Goal: Information Seeking & Learning: Learn about a topic

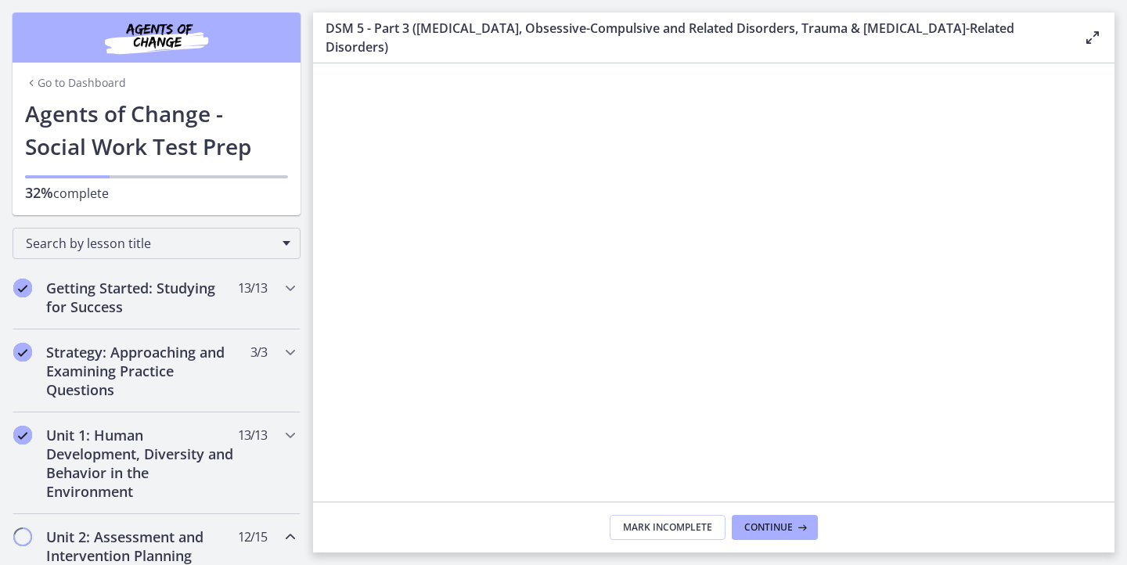
scroll to position [651, 0]
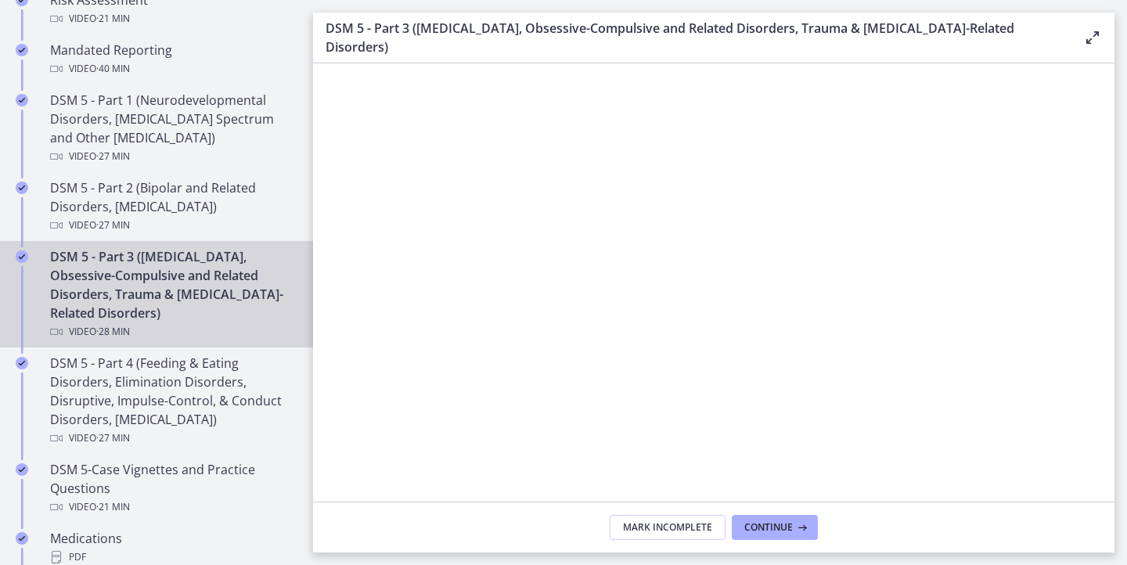
click at [744, 417] on div at bounding box center [714, 380] width 790 height 445
click at [686, 280] on div at bounding box center [714, 380] width 790 height 445
click at [686, 279] on div at bounding box center [714, 380] width 790 height 445
click at [446, 412] on div at bounding box center [714, 380] width 790 height 445
click at [669, 394] on div at bounding box center [714, 380] width 790 height 445
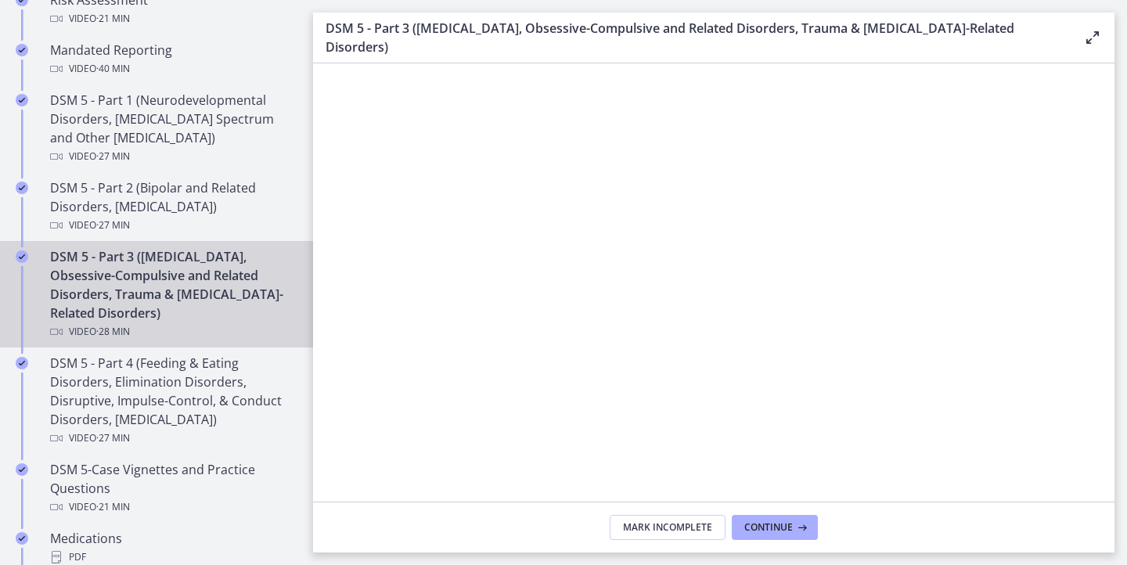
click at [684, 244] on div at bounding box center [714, 380] width 790 height 445
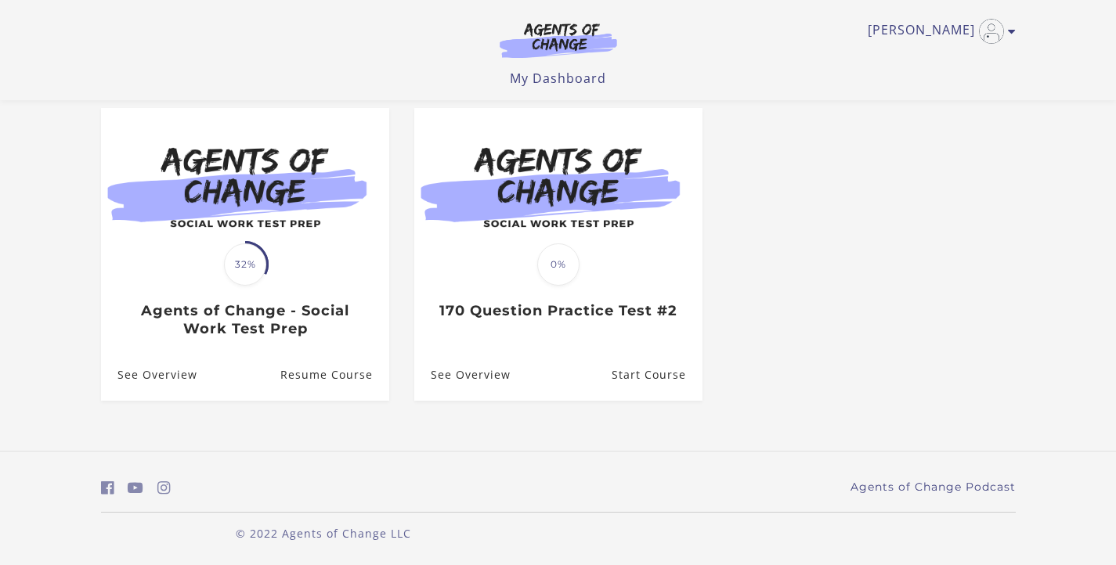
scroll to position [135, 0]
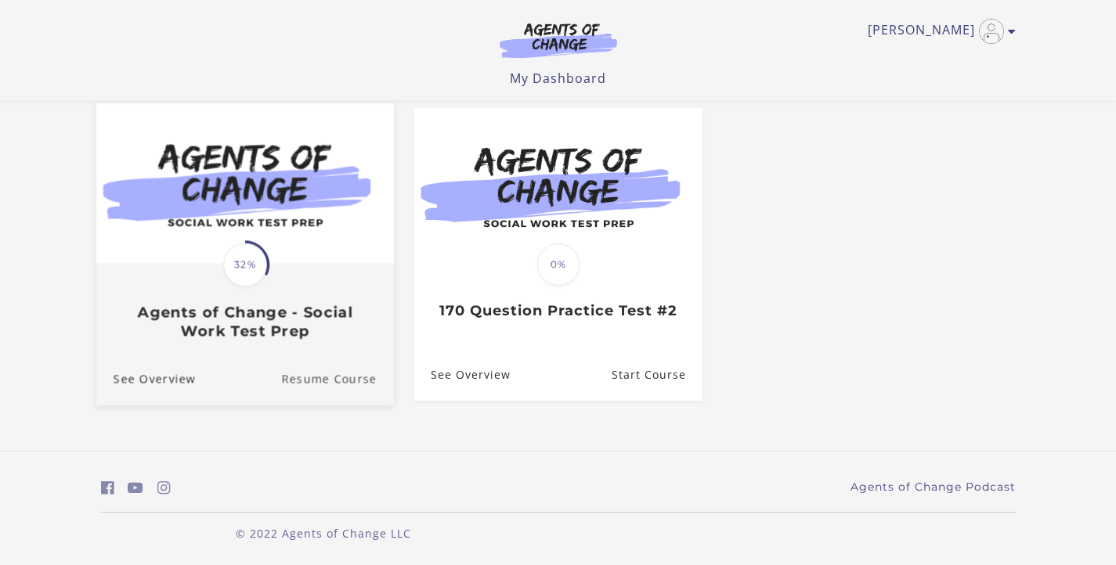
click at [329, 373] on link "Resume Course" at bounding box center [337, 379] width 113 height 52
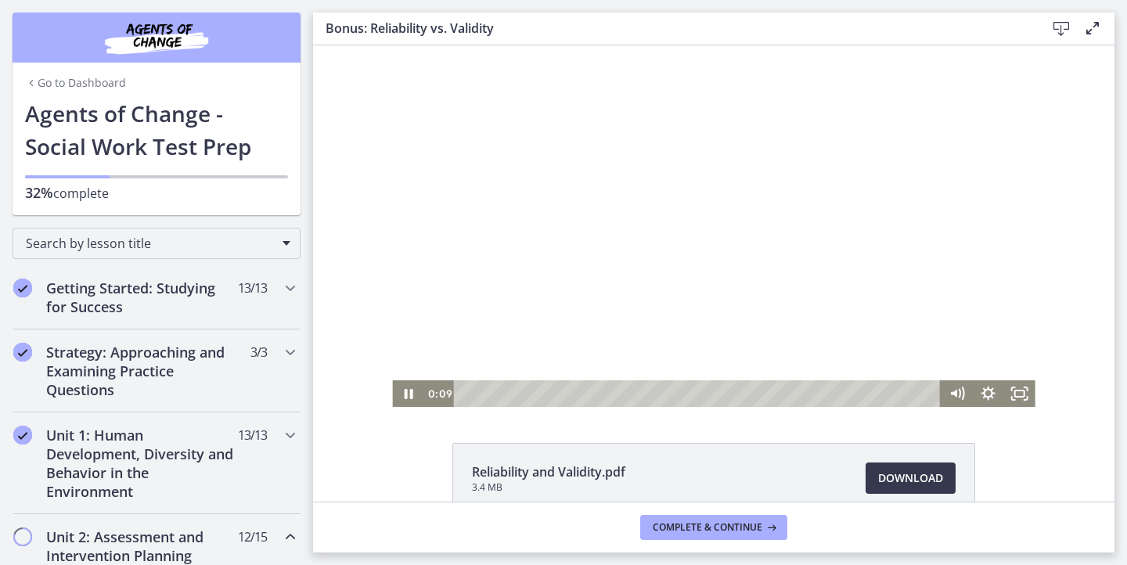
click at [511, 259] on div at bounding box center [713, 226] width 643 height 362
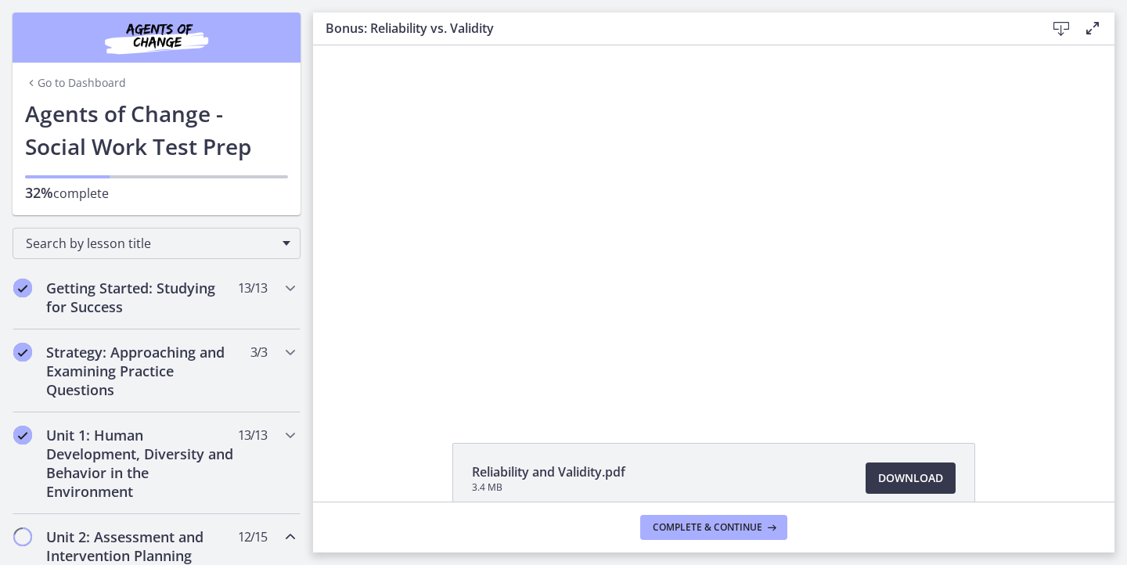
scroll to position [495, 0]
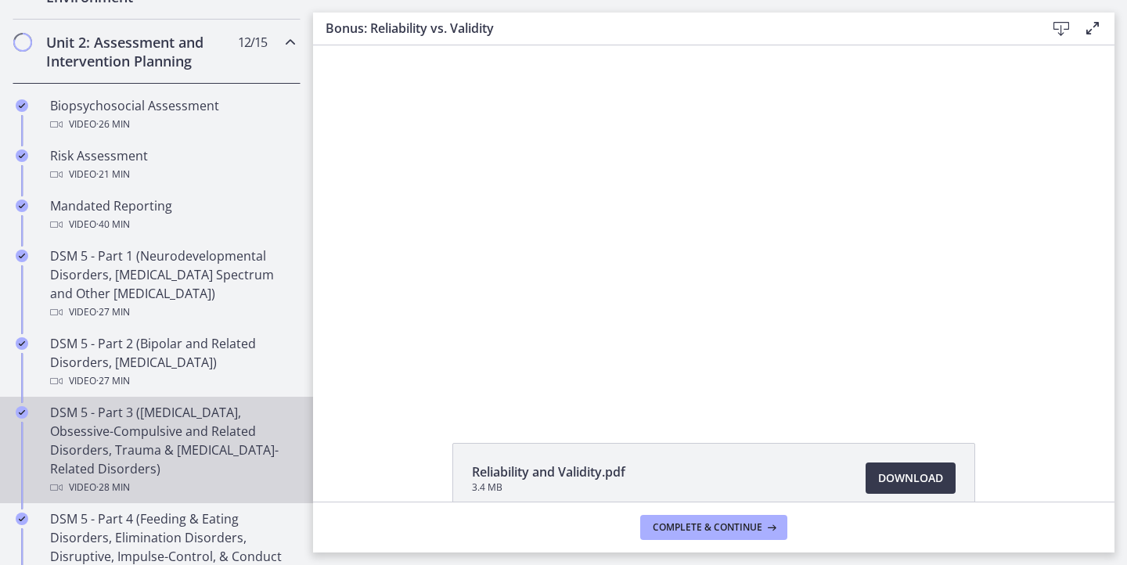
click at [214, 447] on div "DSM 5 - Part 3 ([MEDICAL_DATA], Obsessive-Compulsive and Related Disorders, Tra…" at bounding box center [172, 450] width 244 height 94
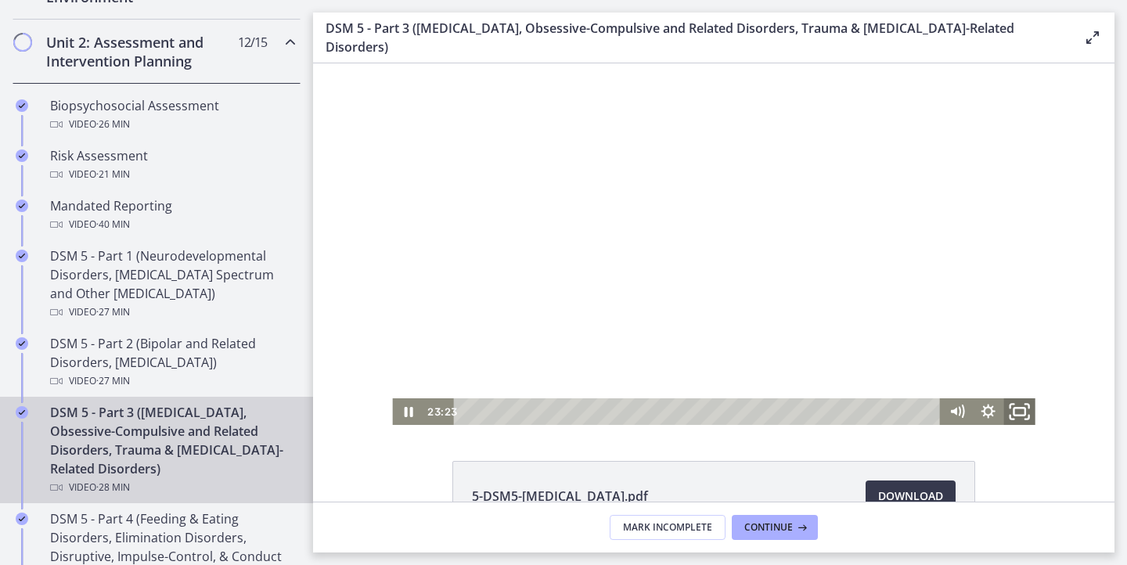
click at [1015, 416] on icon "Fullscreen" at bounding box center [1020, 412] width 38 height 32
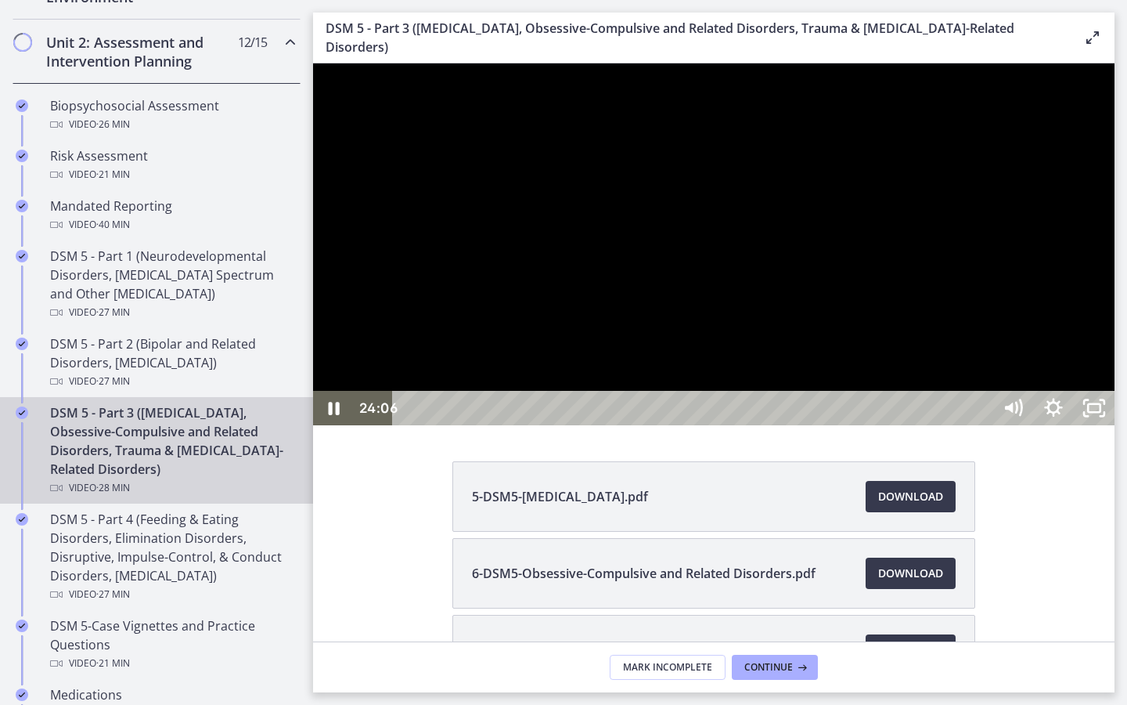
click at [835, 425] on div at bounding box center [714, 244] width 802 height 362
click at [819, 425] on div at bounding box center [714, 244] width 802 height 362
click at [1010, 425] on div at bounding box center [714, 244] width 802 height 362
click at [1067, 425] on div at bounding box center [714, 244] width 802 height 362
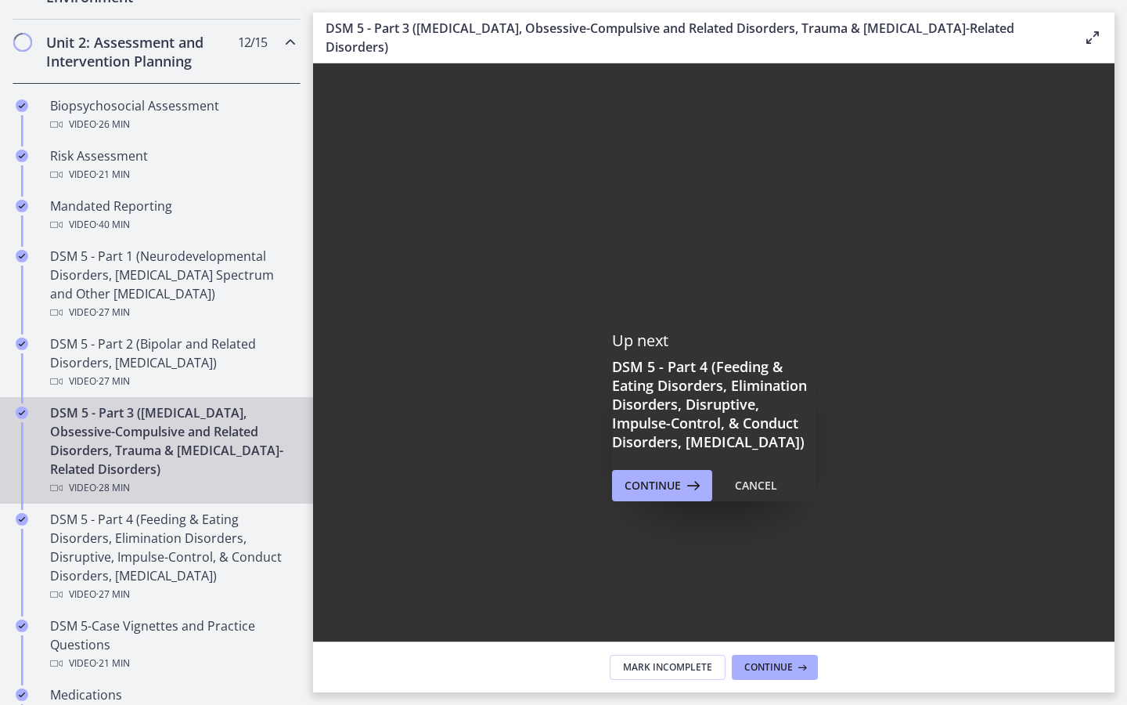
click at [1115, 564] on icon "Fullscreen" at bounding box center [1094, 680] width 41 height 34
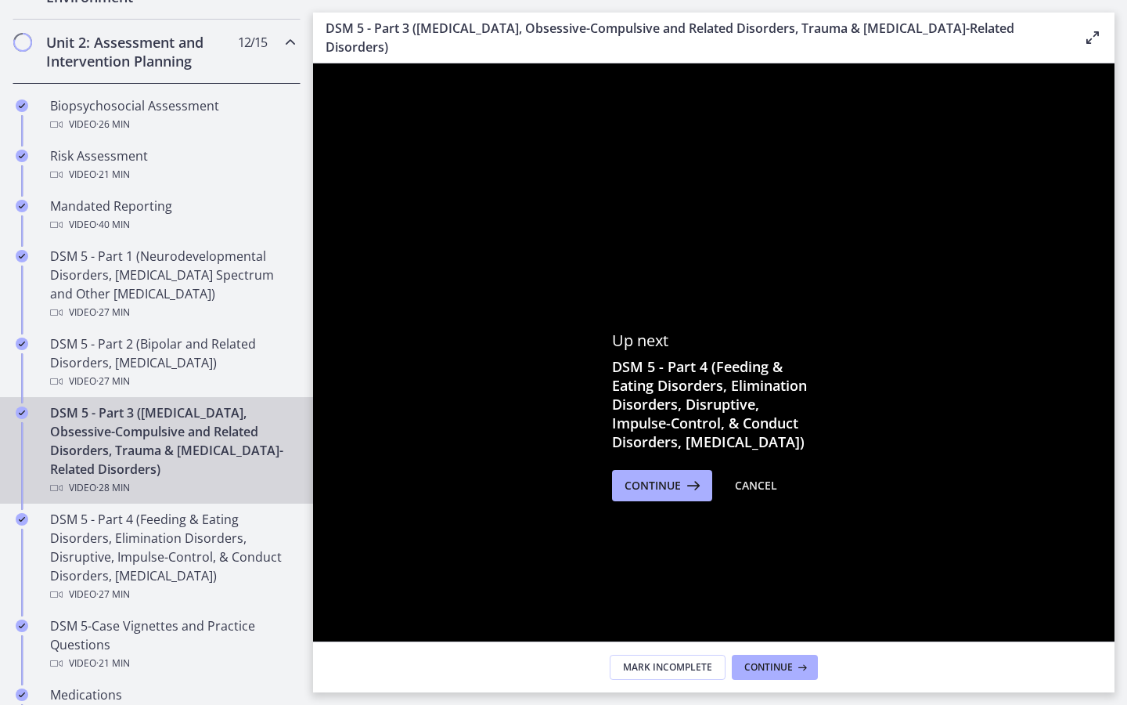
click at [1119, 564] on icon "Unfullscreen" at bounding box center [1094, 680] width 49 height 41
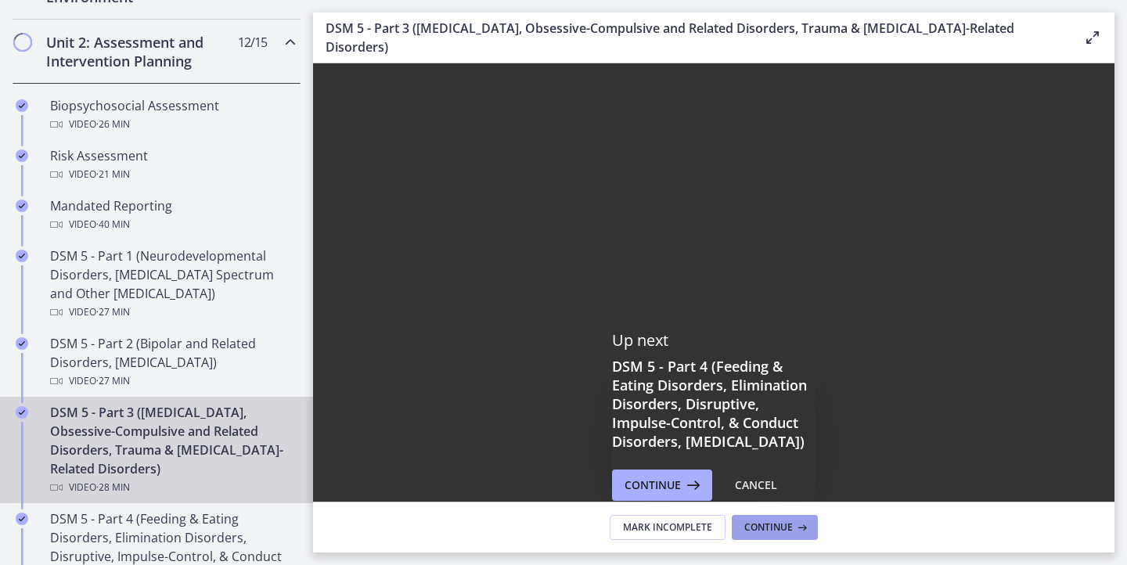
click at [774, 528] on span "Continue" at bounding box center [768, 527] width 49 height 13
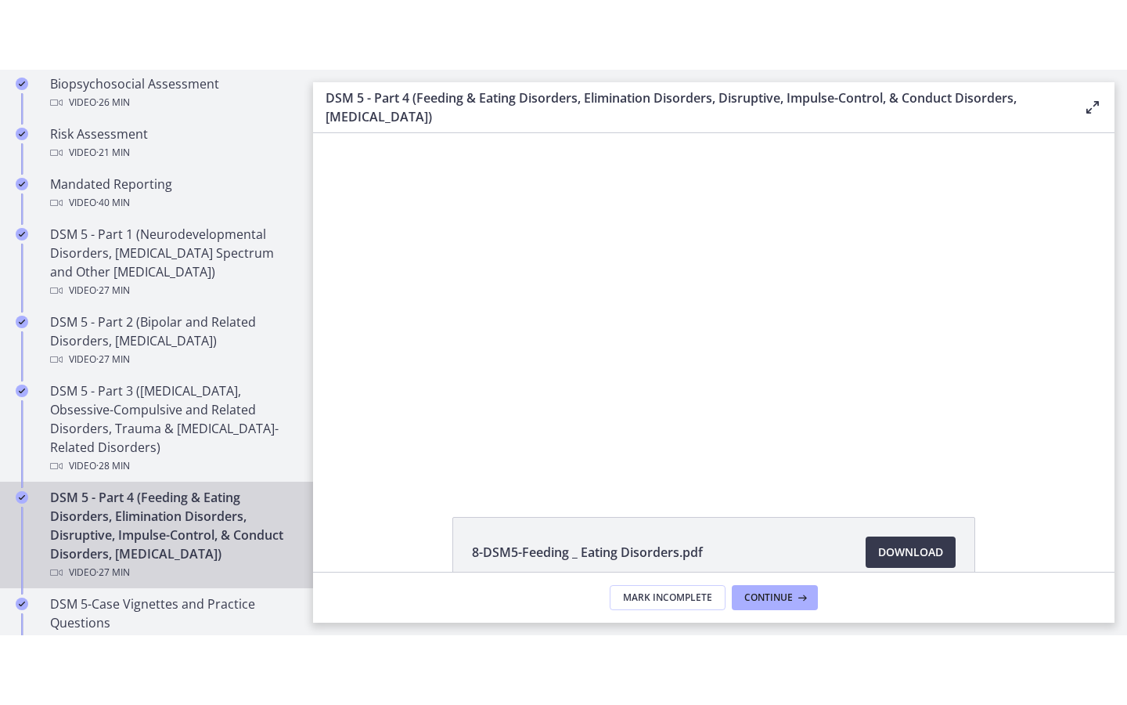
scroll to position [588, 0]
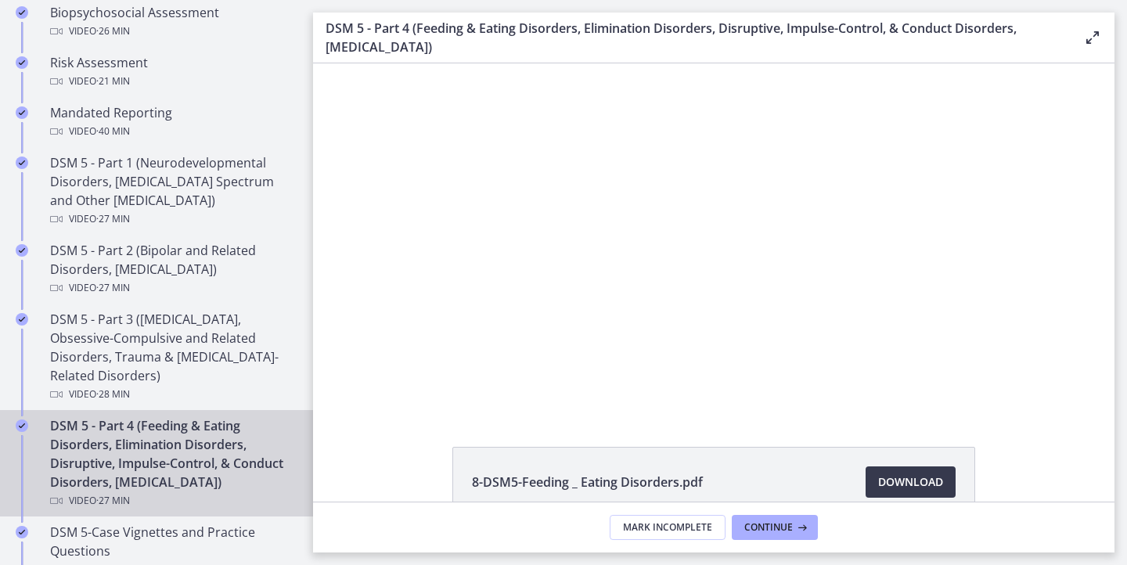
click at [1047, 445] on div "8-DSM5-Feeding _ Eating Disorders.pdf Download Opens in a new window 9-DSM5-Eli…" at bounding box center [714, 282] width 802 height 438
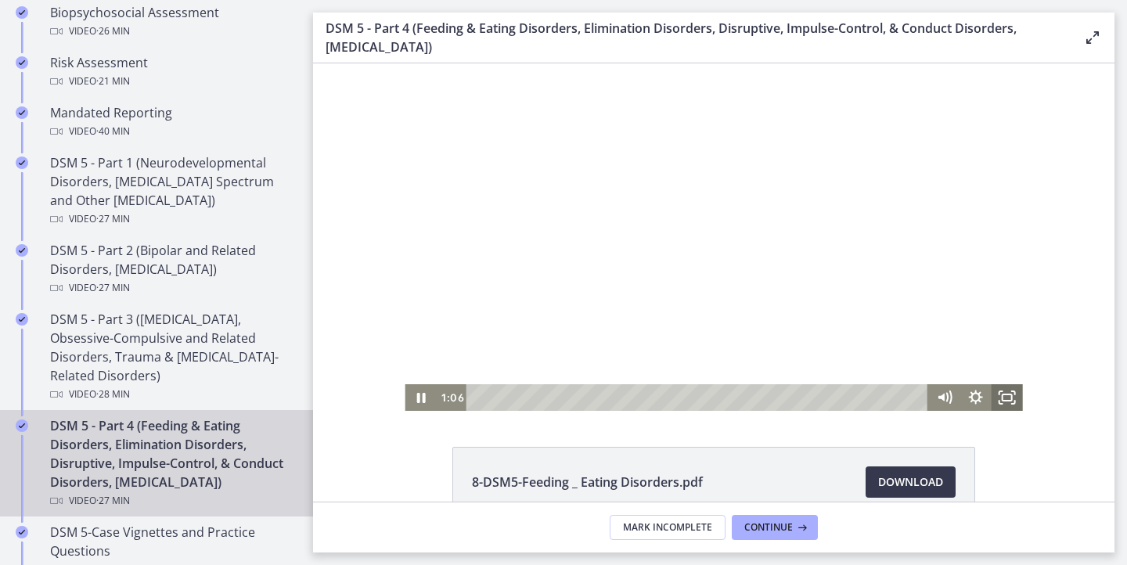
click at [1004, 395] on rect "Fullscreen" at bounding box center [1007, 398] width 9 height 6
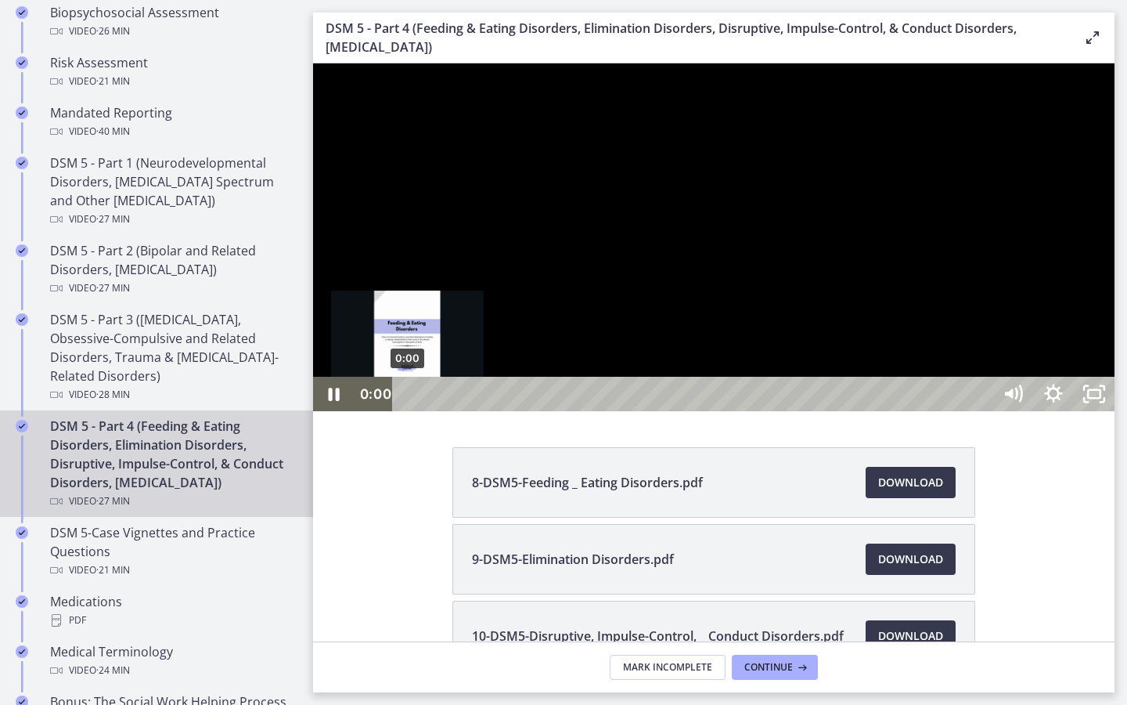
click at [408, 411] on div "0:00" at bounding box center [695, 394] width 575 height 34
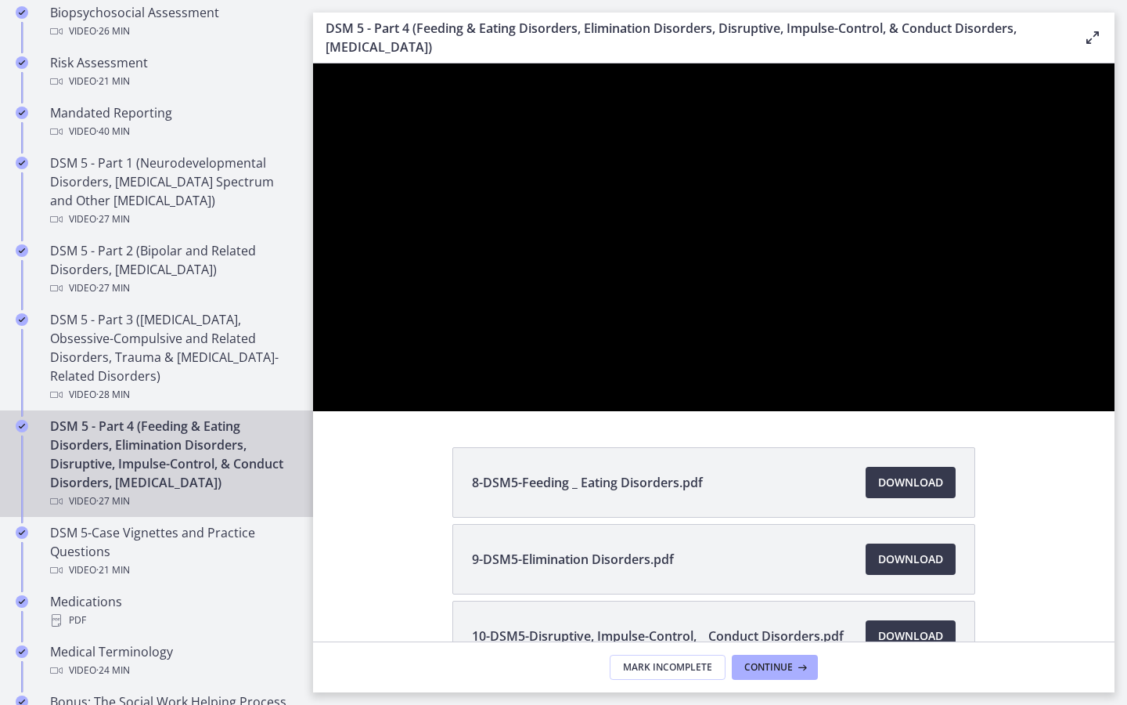
click at [690, 411] on div at bounding box center [714, 237] width 802 height 348
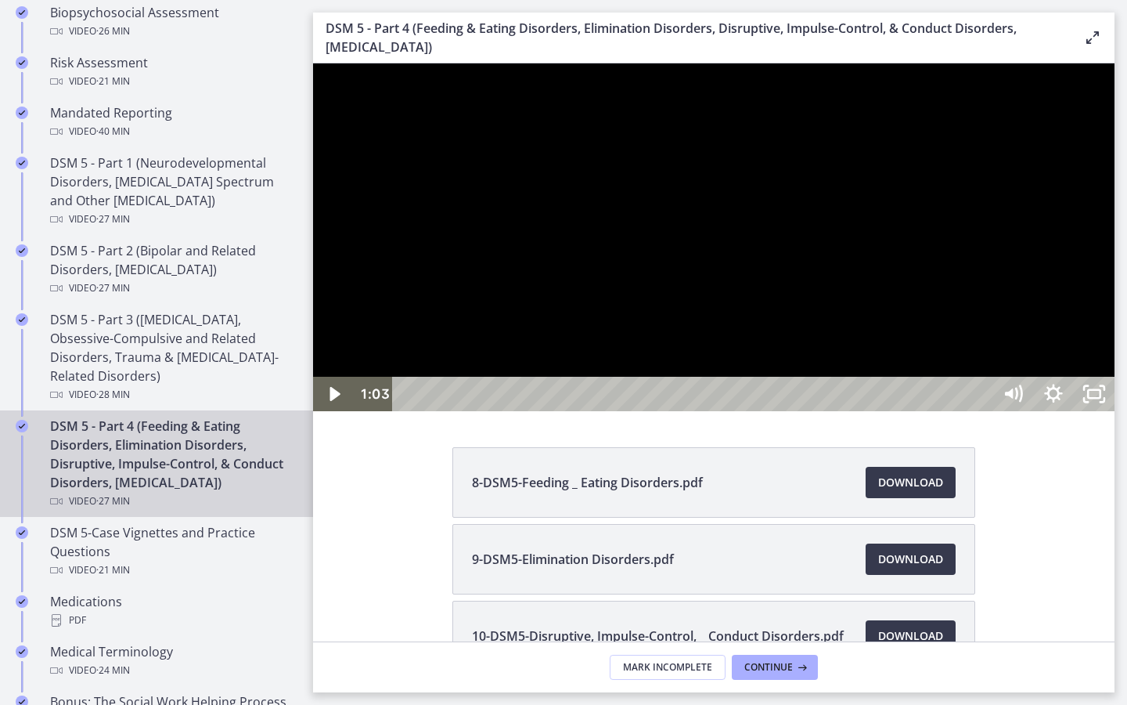
click at [752, 408] on div at bounding box center [714, 237] width 802 height 348
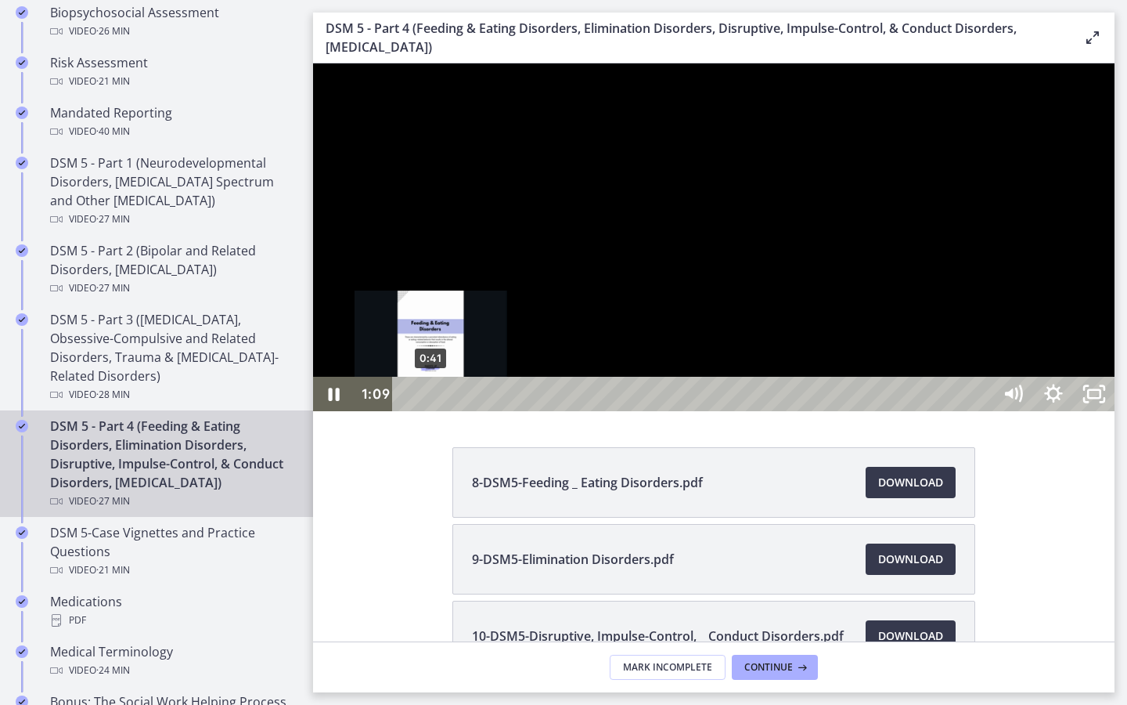
click at [431, 411] on div "0:41" at bounding box center [695, 394] width 575 height 34
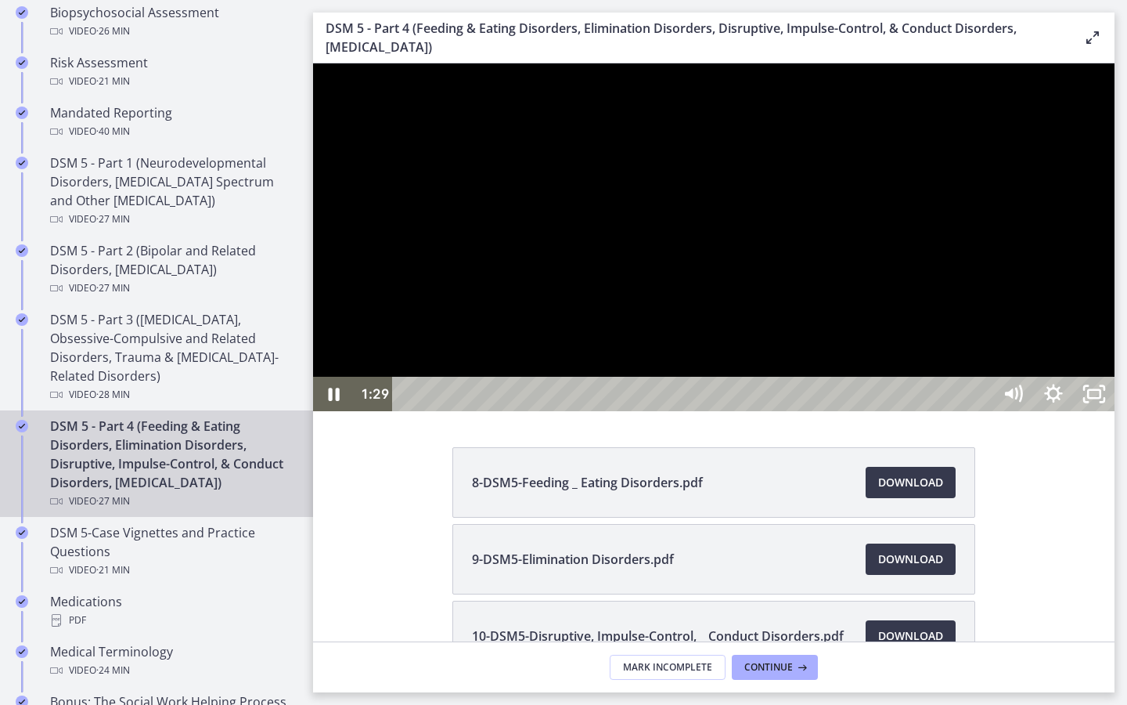
click at [892, 291] on div at bounding box center [714, 237] width 802 height 348
click at [947, 332] on div at bounding box center [714, 237] width 802 height 348
click at [805, 411] on div at bounding box center [714, 237] width 802 height 348
click at [858, 411] on div at bounding box center [714, 237] width 802 height 348
click at [976, 411] on div at bounding box center [714, 237] width 802 height 348
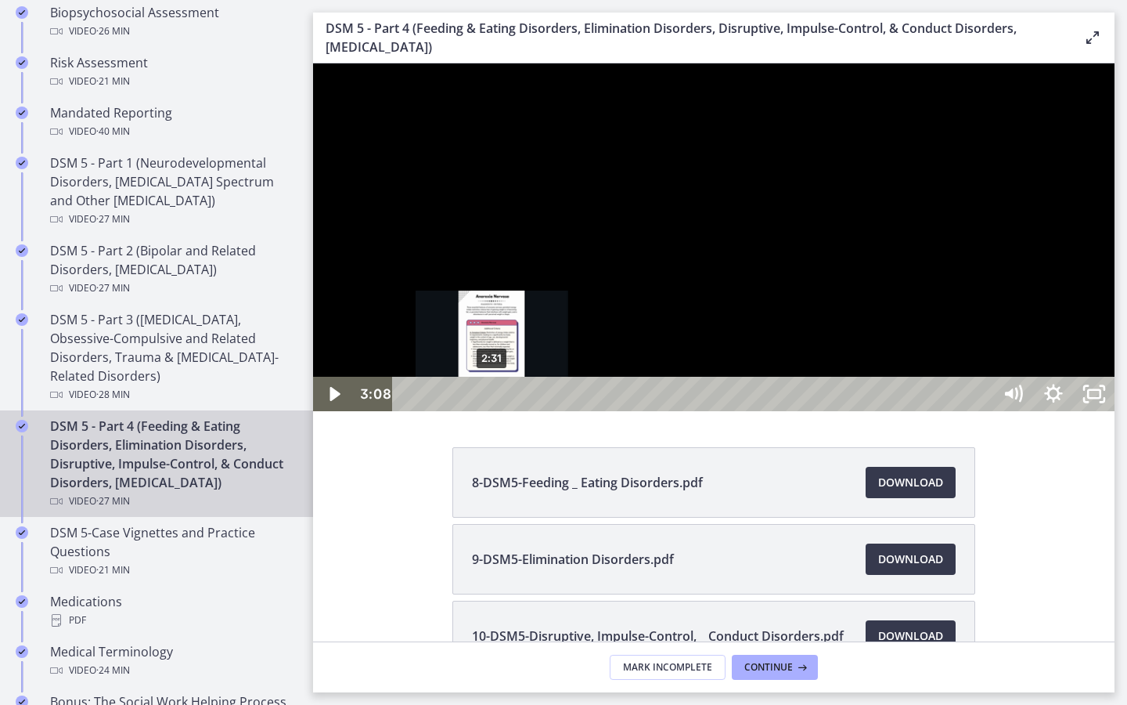
click at [492, 411] on div "2:31" at bounding box center [695, 394] width 575 height 34
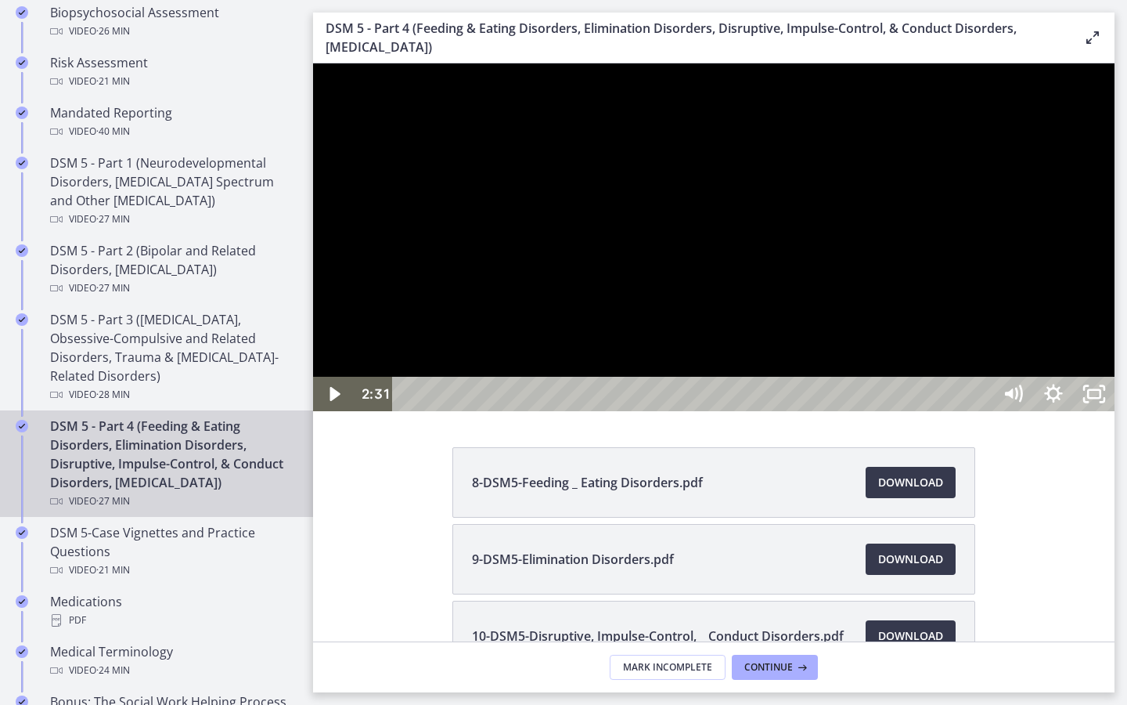
click at [710, 411] on div at bounding box center [714, 237] width 802 height 348
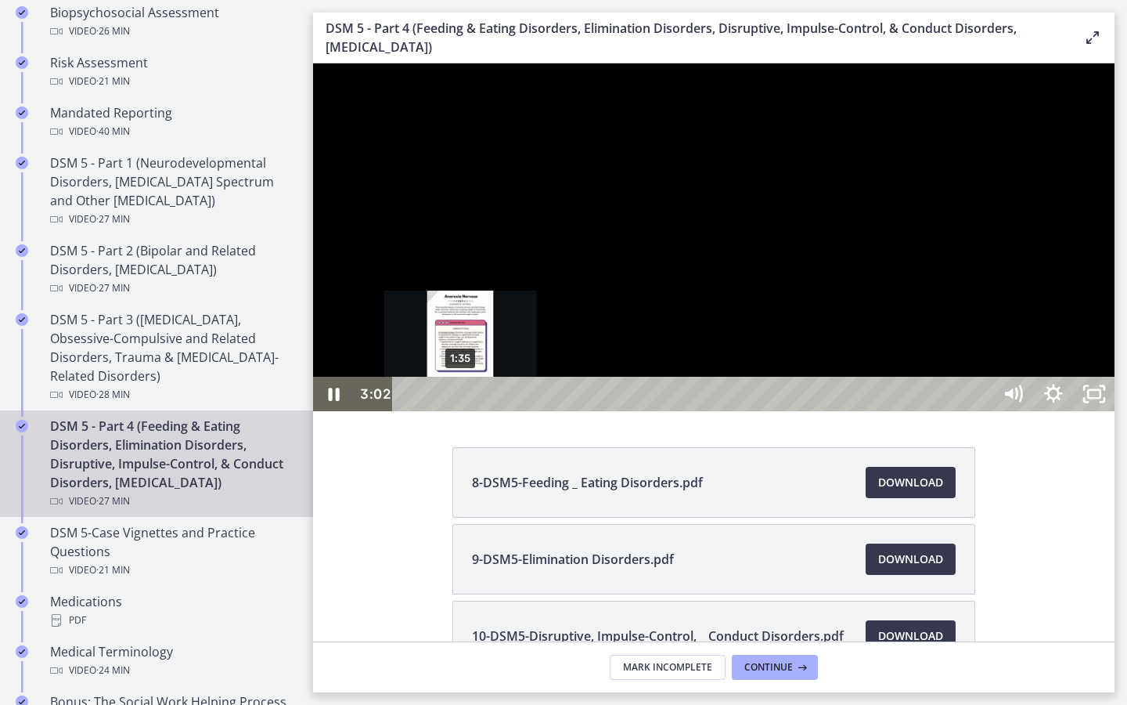
click at [461, 411] on div "1:35" at bounding box center [695, 394] width 575 height 34
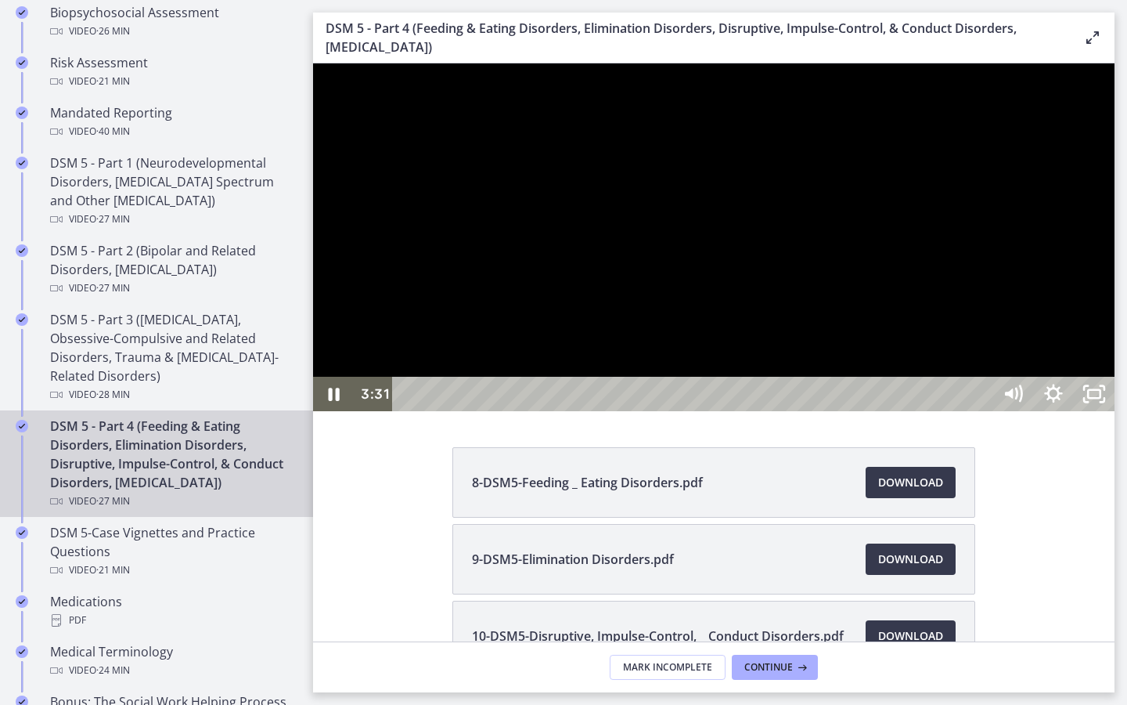
click at [883, 411] on div at bounding box center [714, 237] width 802 height 348
click at [1119, 415] on icon "Unfullscreen" at bounding box center [1094, 393] width 49 height 41
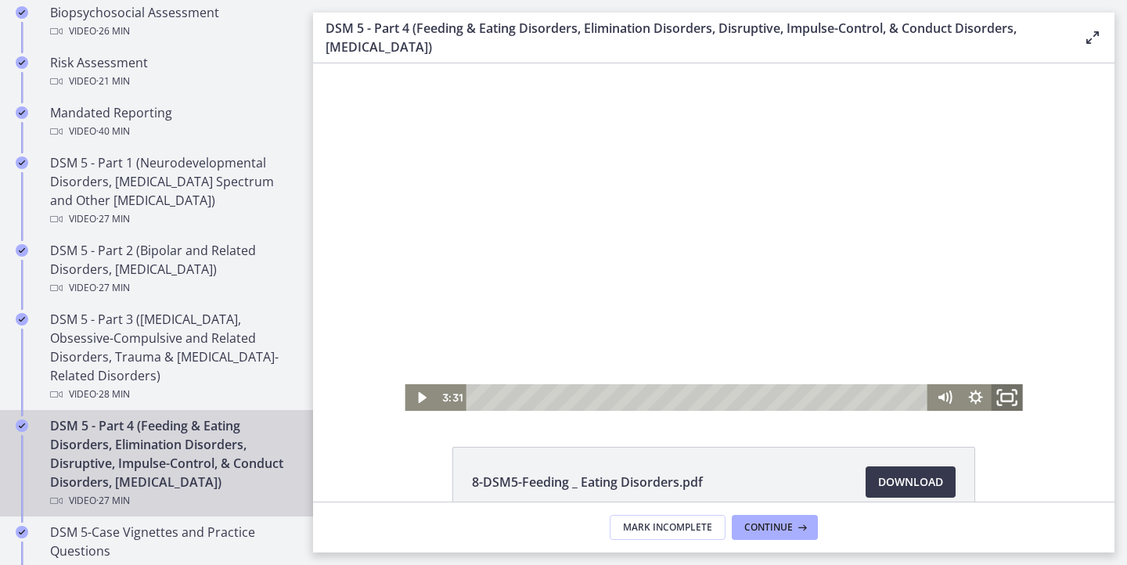
click at [1001, 395] on rect "Fullscreen" at bounding box center [1006, 398] width 11 height 8
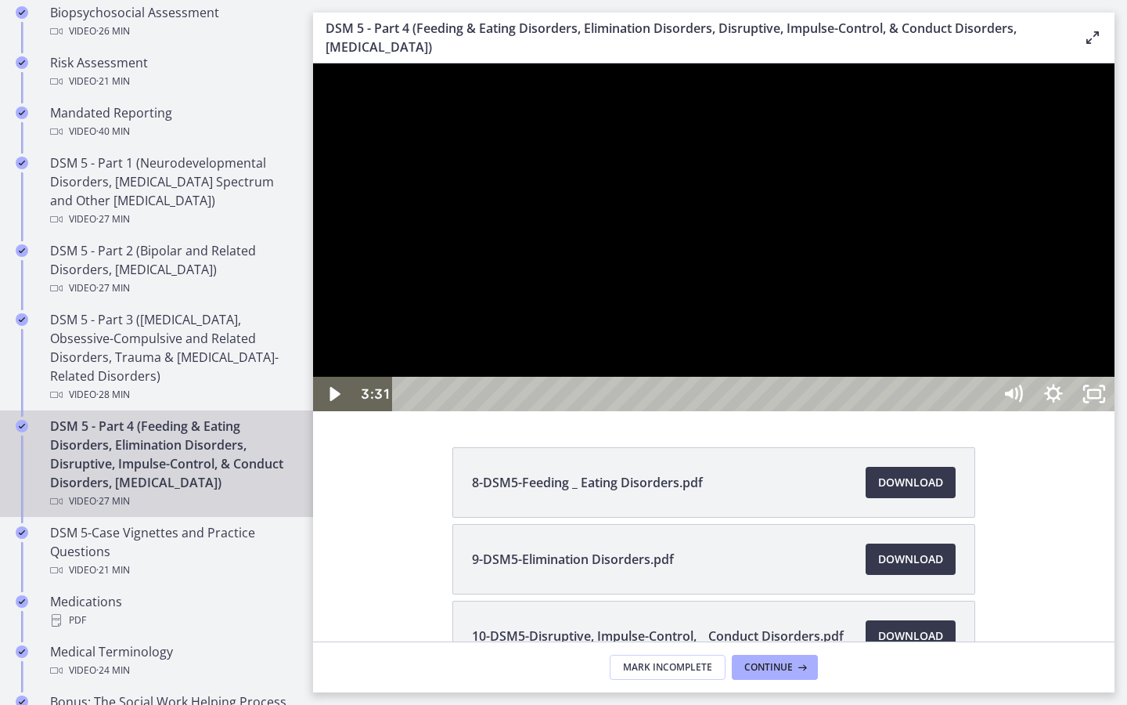
click at [961, 411] on div at bounding box center [714, 237] width 802 height 348
click at [968, 411] on div at bounding box center [714, 237] width 802 height 348
click at [1060, 295] on div at bounding box center [714, 237] width 802 height 348
click at [839, 411] on div at bounding box center [714, 237] width 802 height 348
click at [916, 411] on div at bounding box center [714, 237] width 802 height 348
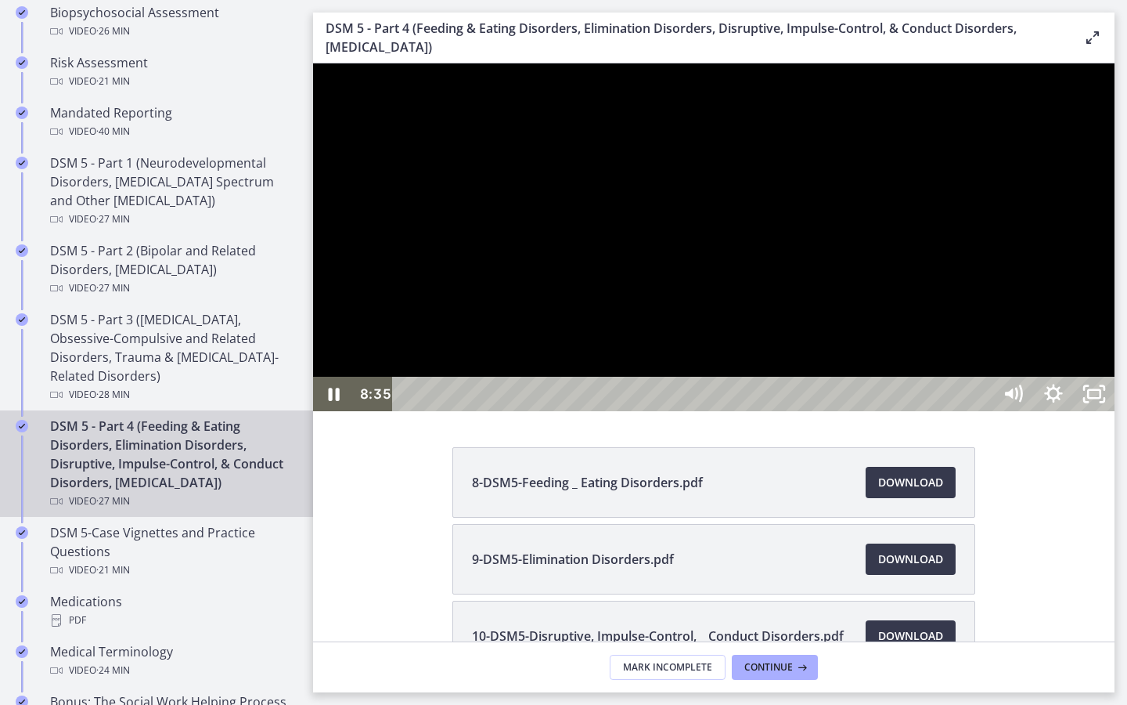
click at [874, 411] on div at bounding box center [714, 237] width 802 height 348
click at [736, 411] on div at bounding box center [714, 237] width 802 height 348
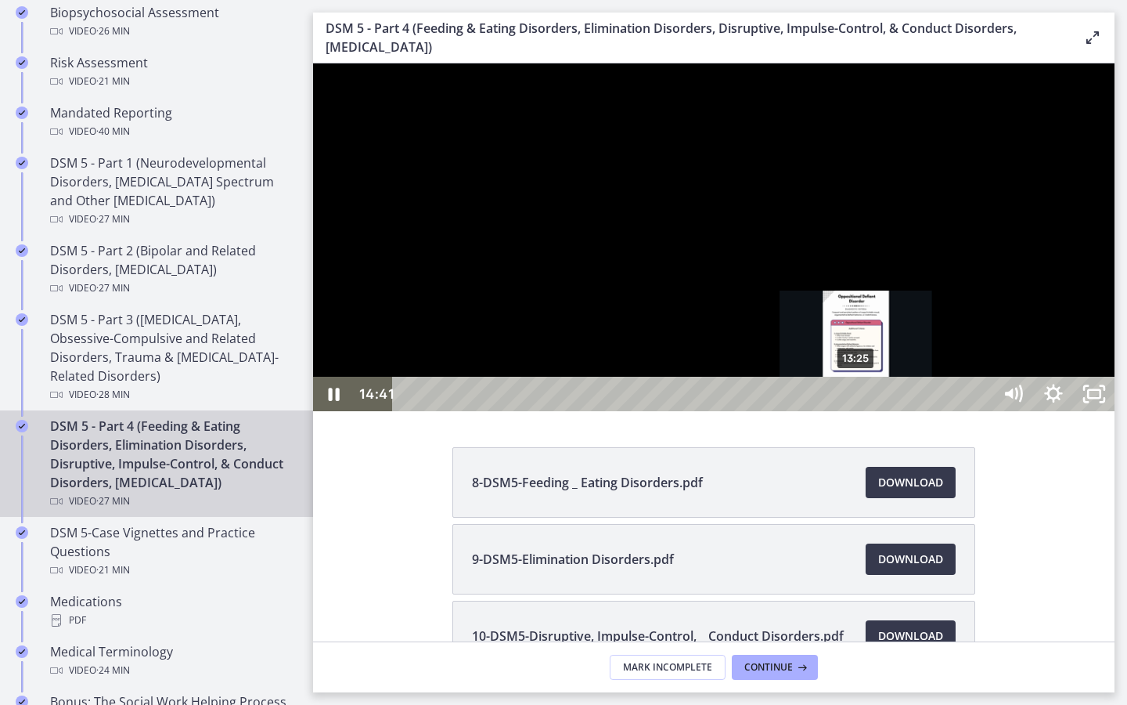
click at [857, 411] on div "13:25" at bounding box center [695, 394] width 575 height 34
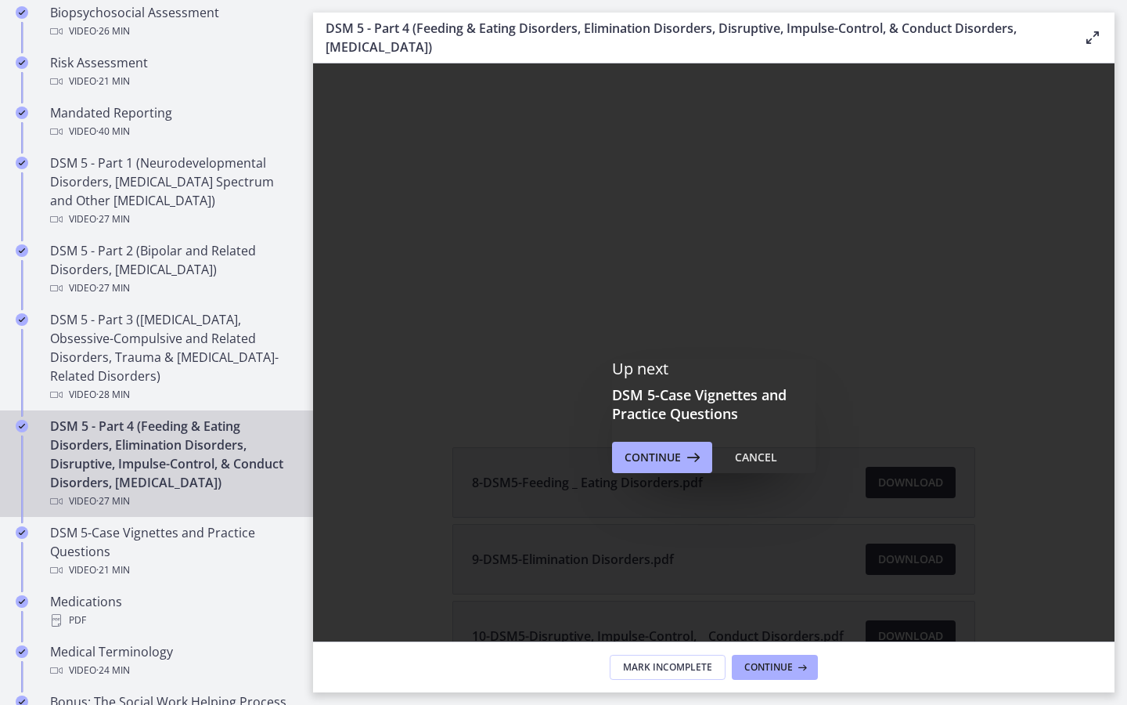
scroll to position [0, 0]
